Goal: Entertainment & Leisure: Consume media (video, audio)

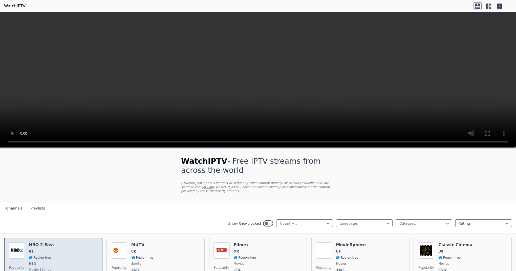
click at [70, 253] on div "Popularity 11361 HBO 2 East US 🌎 Region-free HBO movies series eng spa" at bounding box center [53, 260] width 89 height 37
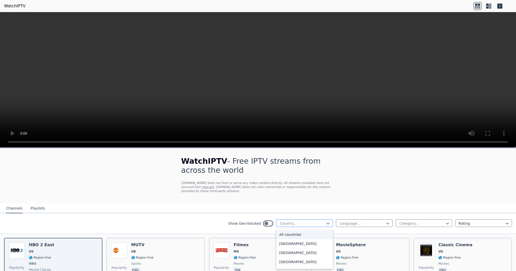
click at [313, 223] on div at bounding box center [303, 223] width 46 height 5
click at [296, 250] on div "[GEOGRAPHIC_DATA]" at bounding box center [304, 250] width 57 height 9
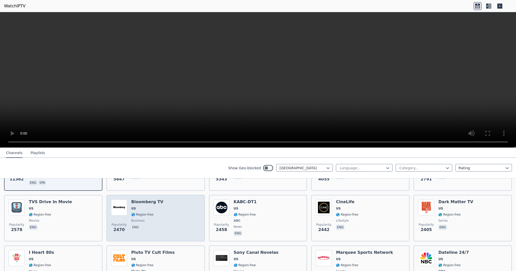
scroll to position [96, 0]
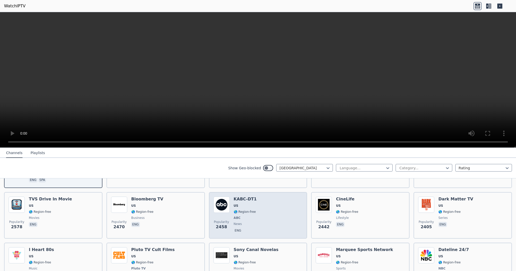
click at [275, 224] on div "Popularity 2458 KABC-DT1 US 🌎 Region-free ABC news eng" at bounding box center [258, 215] width 89 height 37
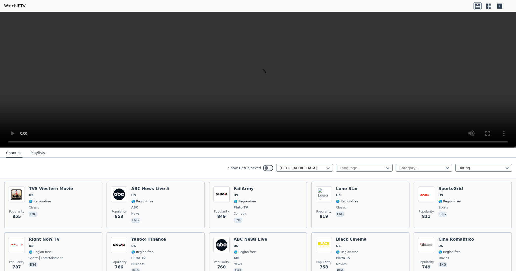
scroll to position [410, 0]
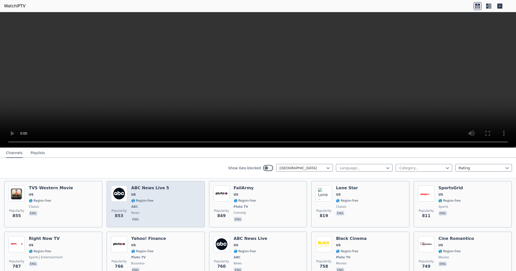
click at [168, 209] on div "Popularity 853 ABC News Live 5 US 🌎 Region-free ABC news eng" at bounding box center [155, 203] width 89 height 37
click at [162, 208] on span "ABC" at bounding box center [150, 207] width 38 height 4
